Goal: Task Accomplishment & Management: Manage account settings

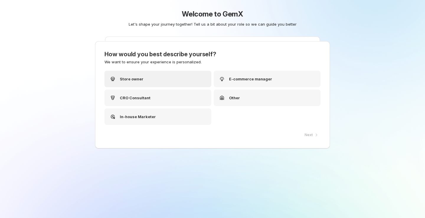
click at [173, 79] on div "Store owner" at bounding box center [157, 79] width 107 height 17
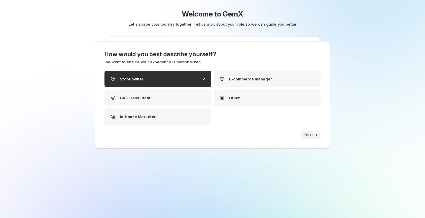
click at [307, 133] on button "Next" at bounding box center [310, 135] width 19 height 8
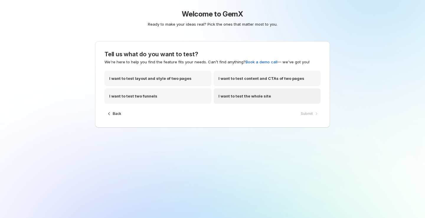
click at [274, 97] on div "I want to test the whole site" at bounding box center [267, 96] width 107 height 15
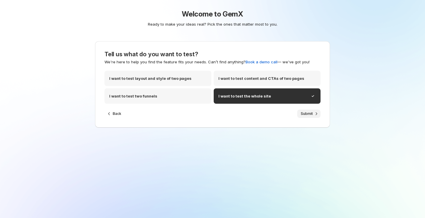
click at [303, 116] on span "Submit" at bounding box center [307, 114] width 12 height 5
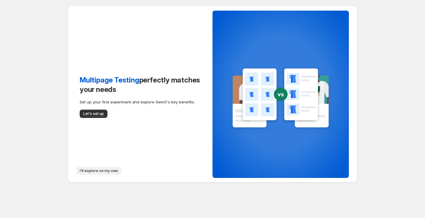
click at [98, 169] on span "I'll explore on my own" at bounding box center [99, 171] width 38 height 5
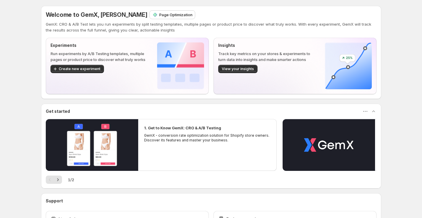
click at [159, 14] on p "Page Optimization" at bounding box center [175, 15] width 33 height 6
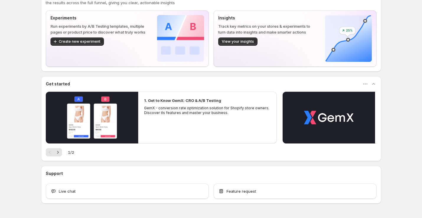
scroll to position [45, 0]
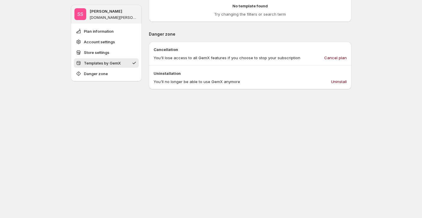
scroll to position [370, 0]
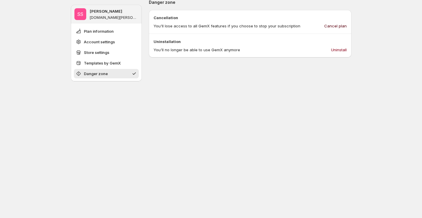
click at [336, 24] on span "Cancel plan" at bounding box center [335, 26] width 22 height 6
